Goal: Check status: Check status

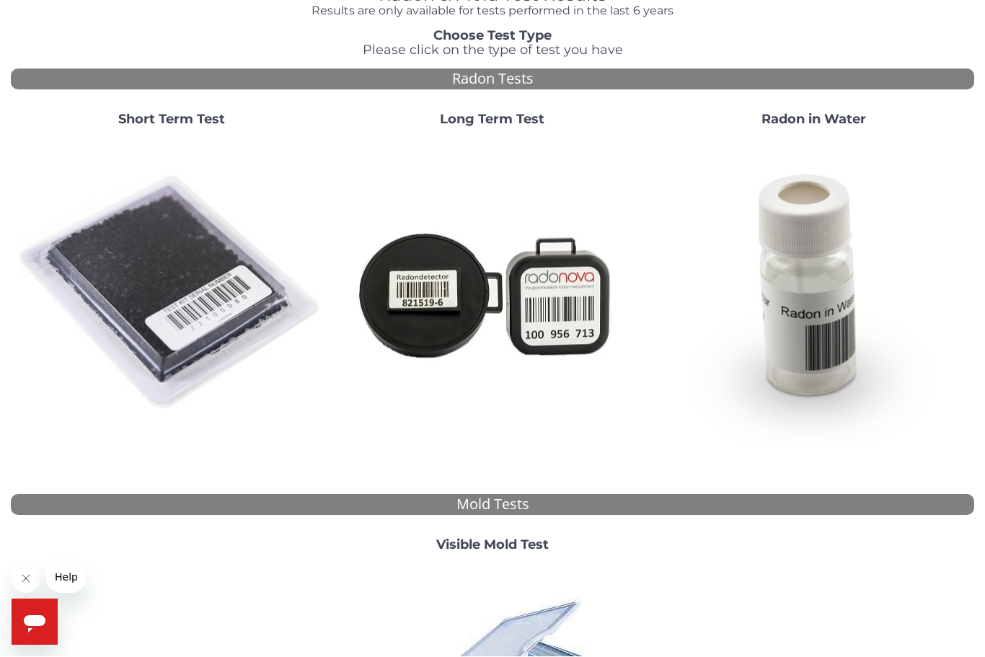
scroll to position [89, 0]
click at [529, 78] on div "Radon Tests" at bounding box center [492, 79] width 963 height 21
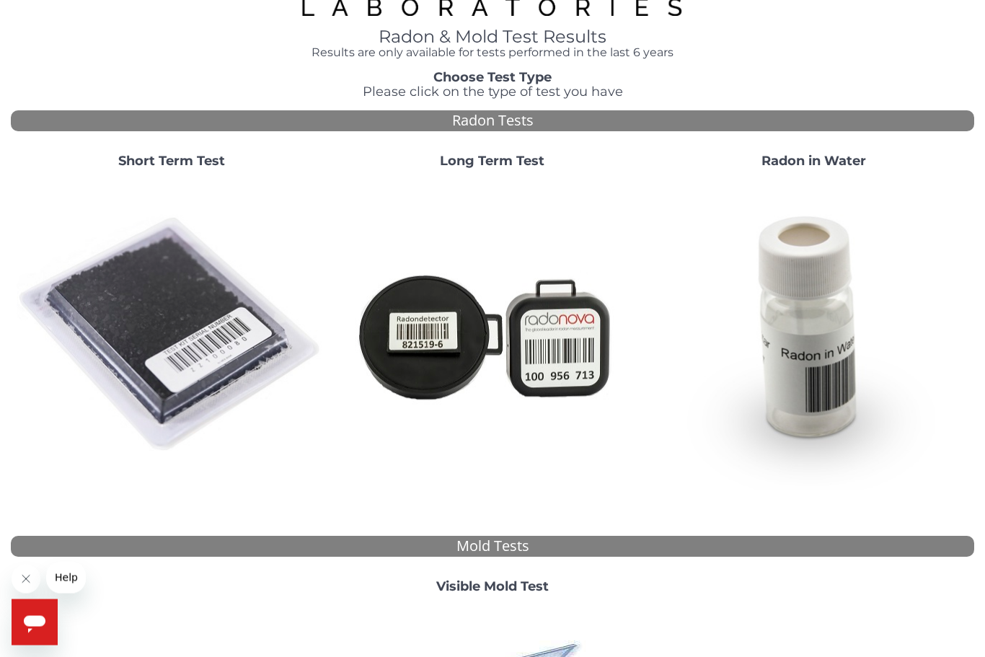
click at [209, 301] on img at bounding box center [171, 334] width 309 height 309
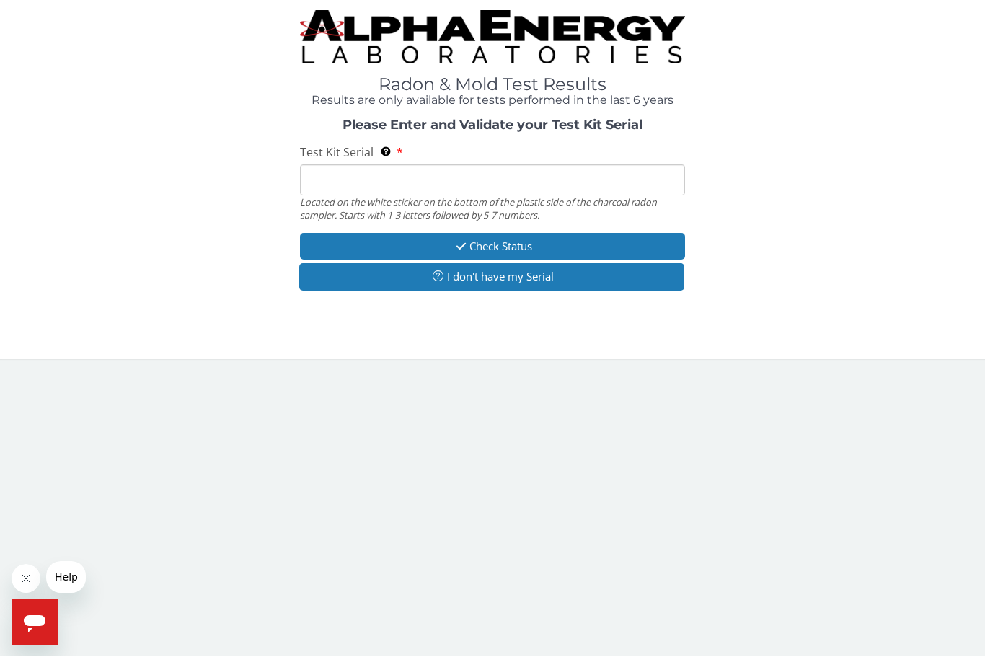
click at [368, 187] on input "Test Kit Serial Located on the white sticker on the bottom of the plastic side …" at bounding box center [492, 180] width 385 height 31
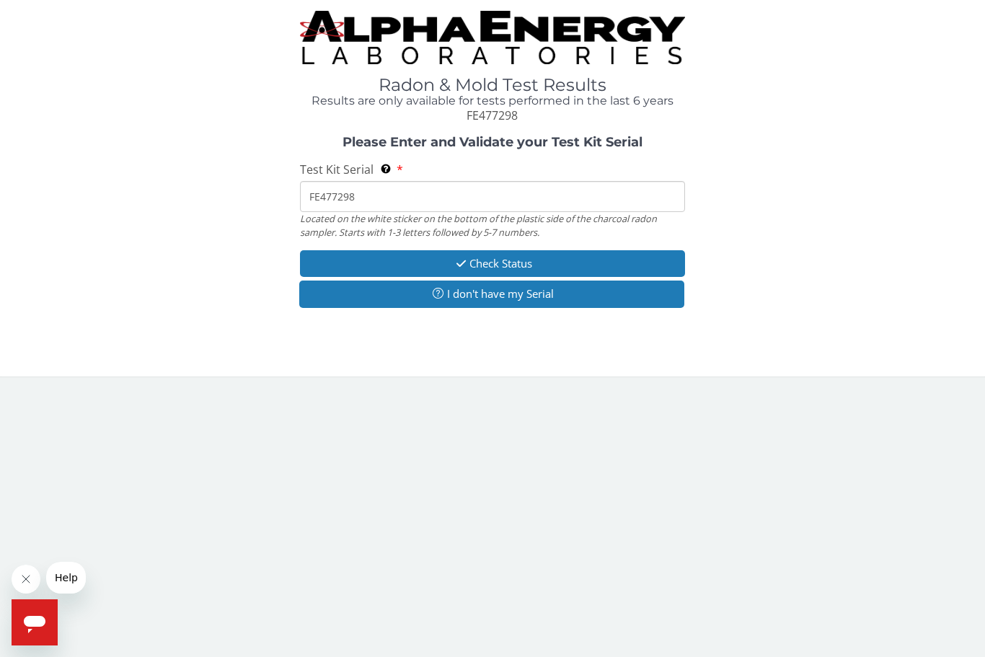
type input "FE477298"
click at [596, 255] on button "Check Status" at bounding box center [492, 263] width 385 height 27
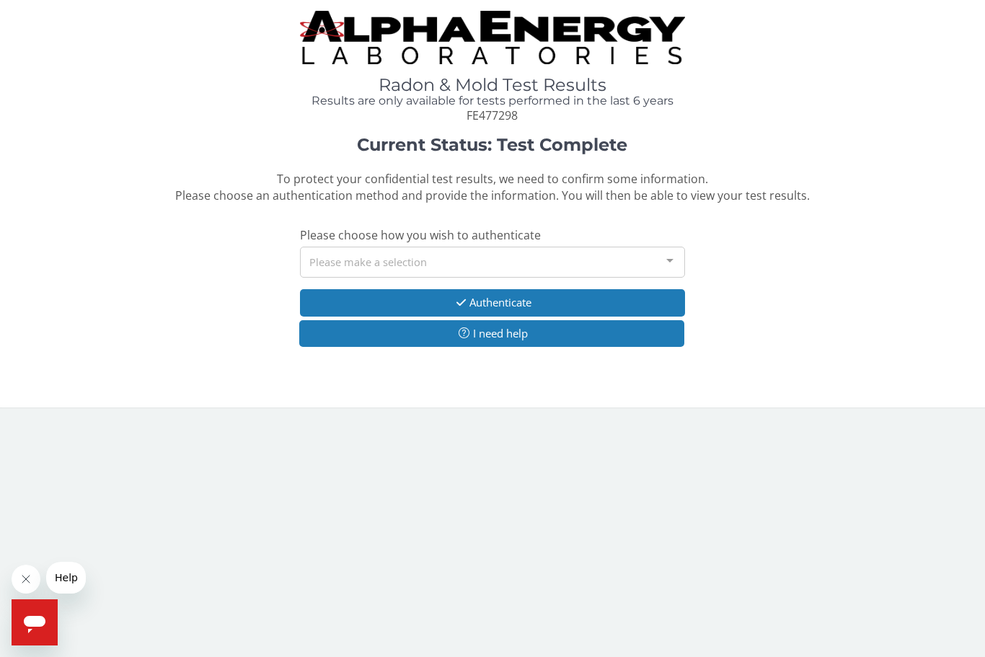
click at [531, 257] on div "Please make a selection" at bounding box center [492, 262] width 385 height 31
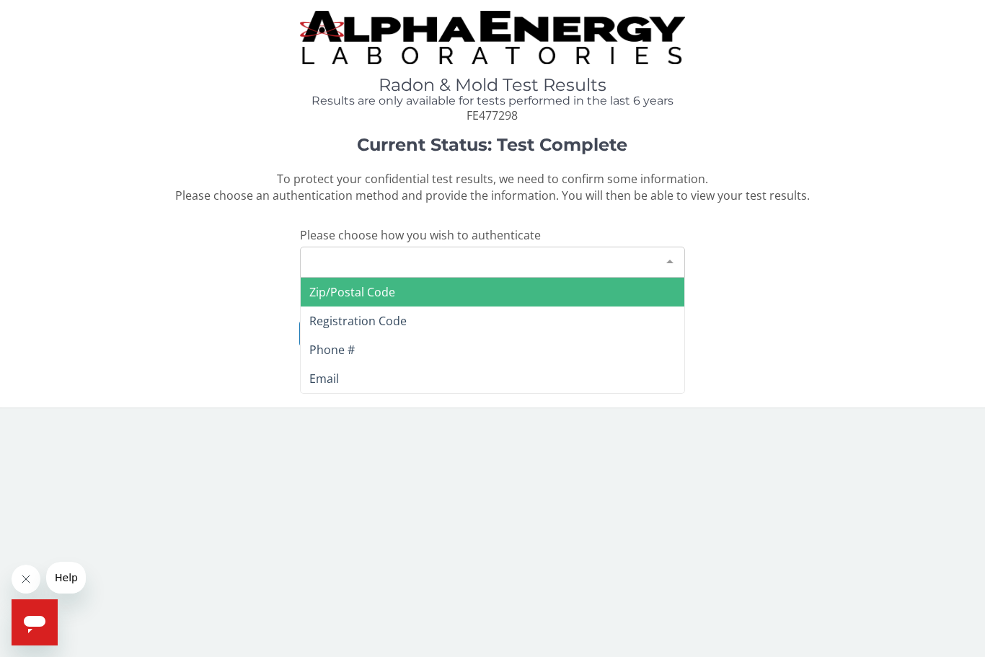
click at [402, 382] on span "Email" at bounding box center [493, 378] width 384 height 29
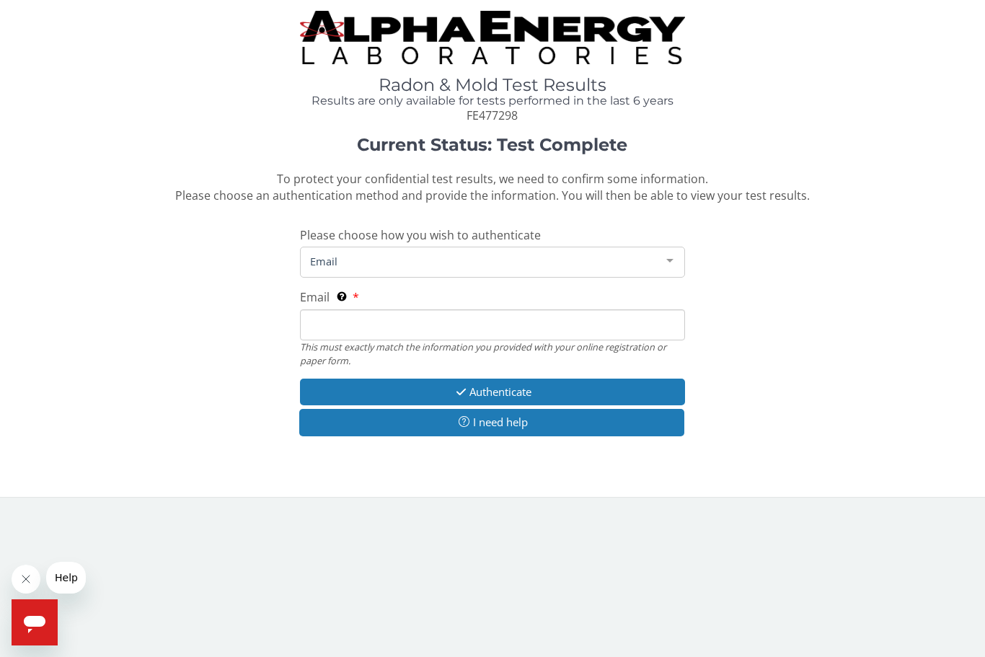
click at [456, 261] on span "Email" at bounding box center [480, 261] width 349 height 16
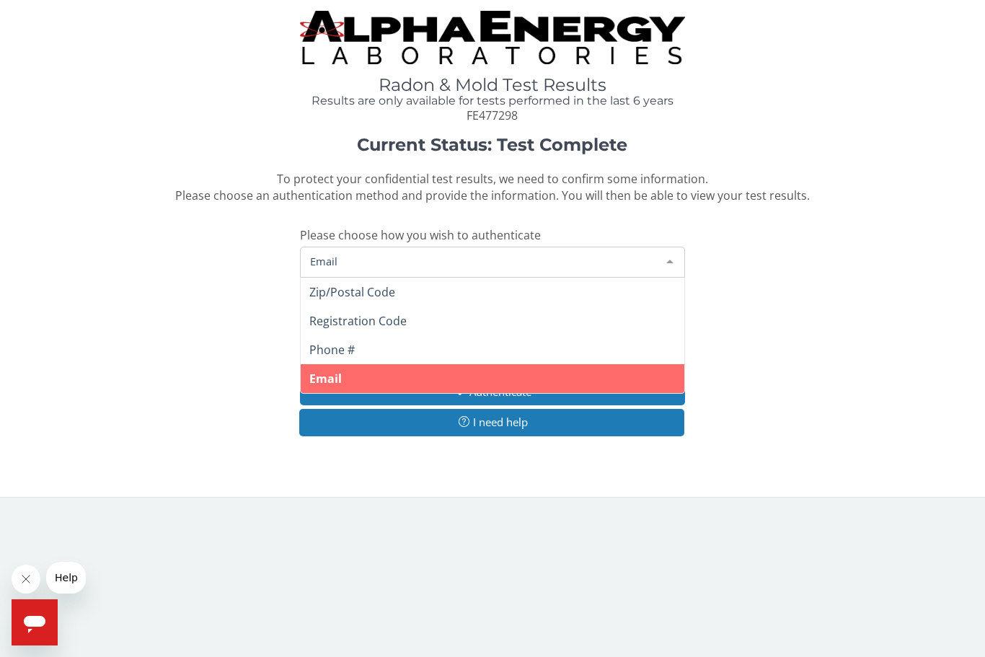
click at [388, 255] on span "Email" at bounding box center [480, 261] width 349 height 16
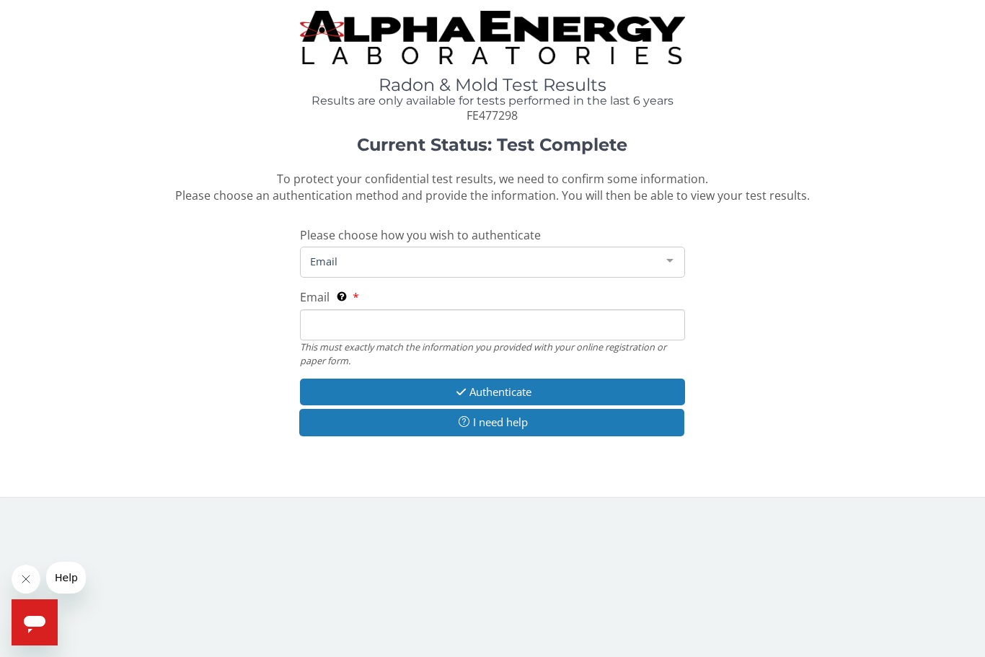
click at [366, 263] on span "Email" at bounding box center [480, 261] width 349 height 16
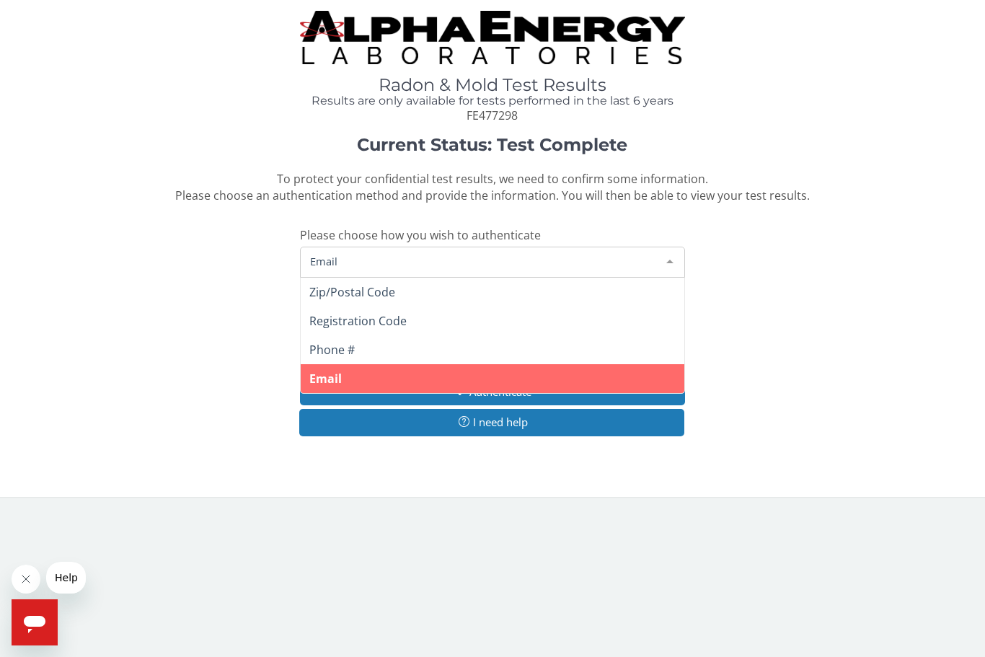
click at [388, 384] on span "Email" at bounding box center [493, 378] width 384 height 29
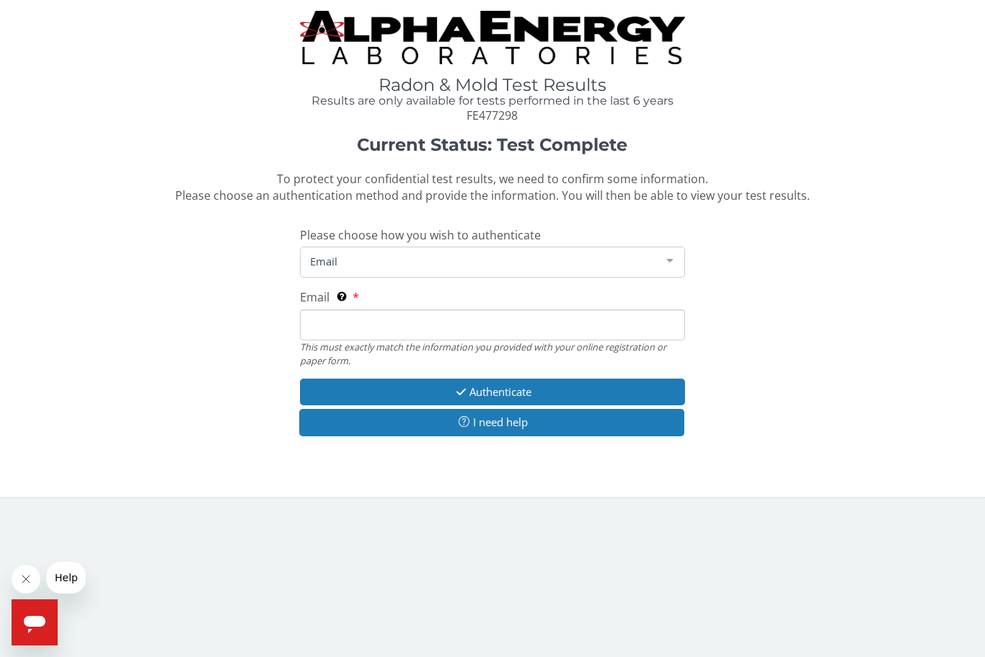
click at [367, 326] on input "Email This must exactly match the information you provided with your online reg…" at bounding box center [492, 324] width 385 height 31
type input "[EMAIL_ADDRESS][DOMAIN_NAME]"
click at [558, 393] on button "Authenticate" at bounding box center [492, 392] width 385 height 27
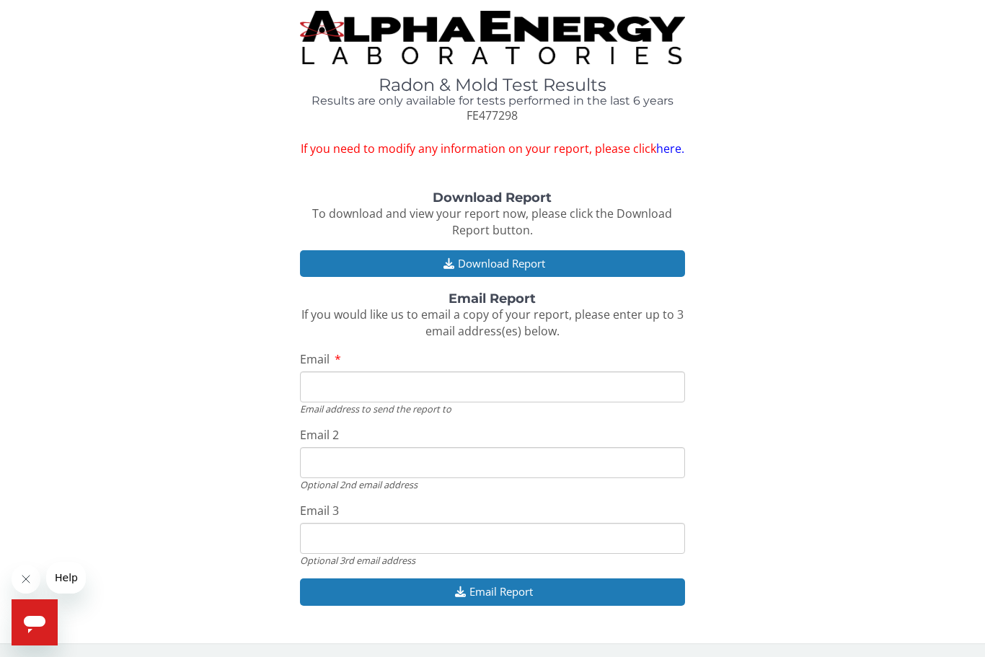
click at [582, 260] on button "Download Report" at bounding box center [492, 263] width 385 height 27
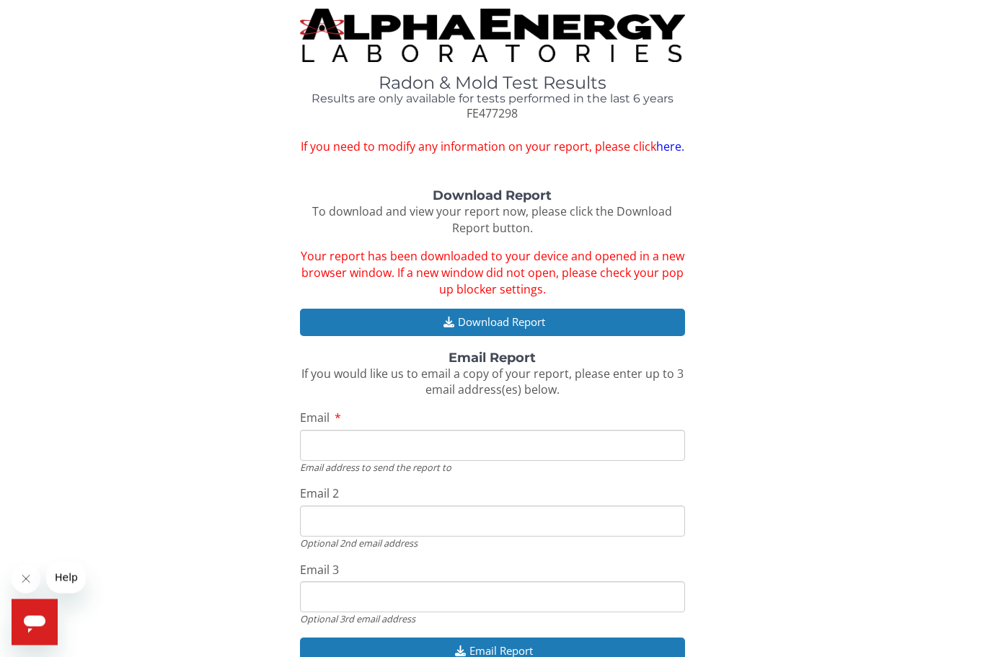
scroll to position [2, 0]
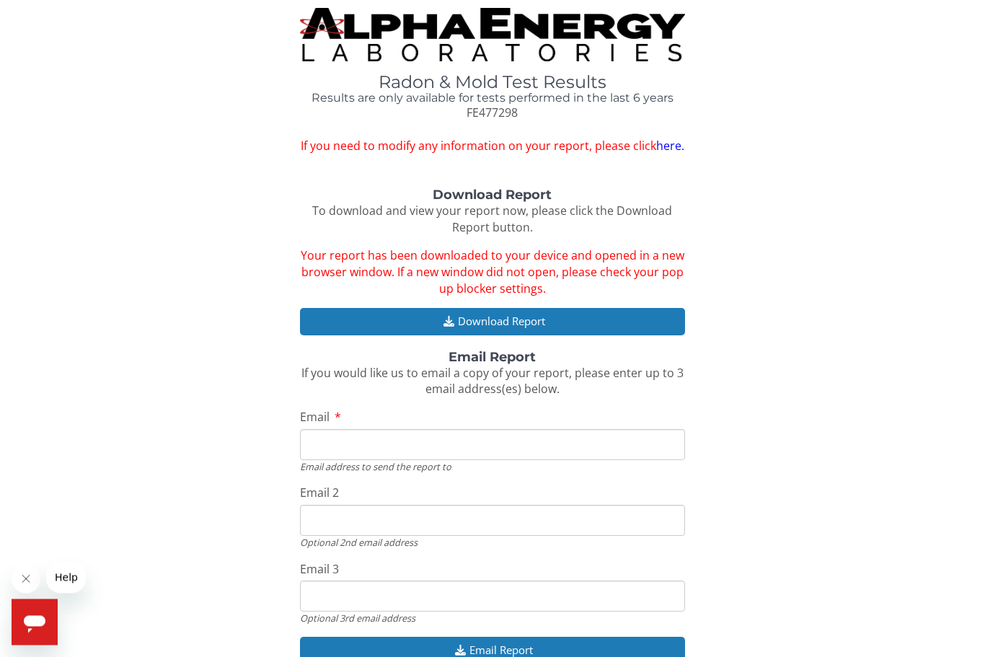
click at [538, 656] on div "Radon & Mold Test Results Results are only available for tests performed in the…" at bounding box center [492, 357] width 985 height 718
